Goal: Check status: Check status

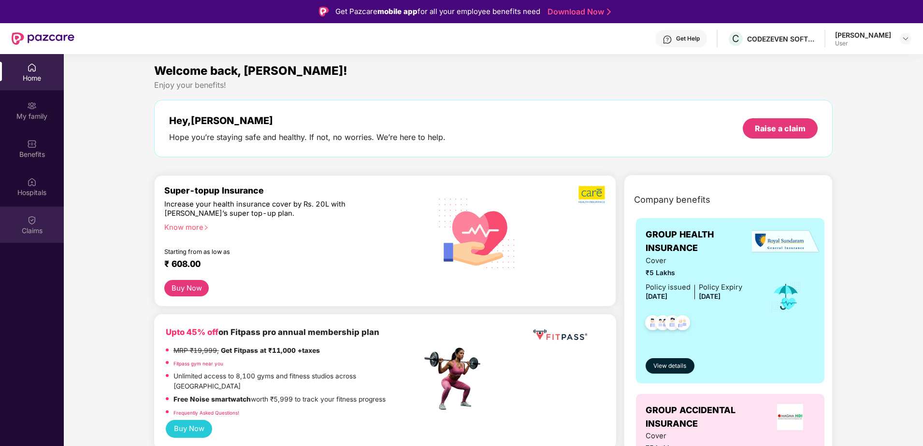
click at [40, 223] on div "Claims" at bounding box center [32, 225] width 64 height 36
